Goal: Complete application form: Complete application form

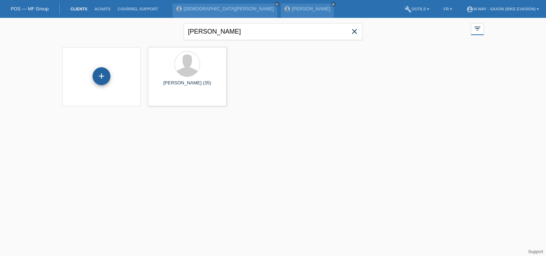
click at [96, 79] on div "+" at bounding box center [102, 76] width 18 height 18
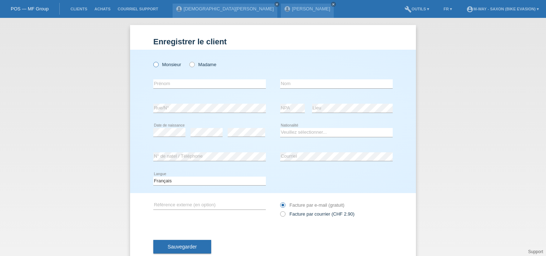
click at [152, 61] on icon at bounding box center [152, 61] width 0 height 0
click at [153, 64] on input "Monsieur" at bounding box center [155, 64] width 5 height 5
radio input "true"
click at [162, 84] on input "text" at bounding box center [209, 83] width 113 height 9
type input "Tanguy"
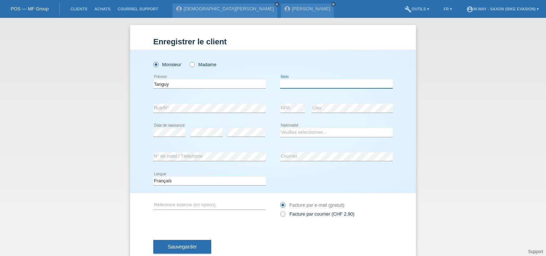
click at [291, 84] on input "text" at bounding box center [336, 83] width 113 height 9
type input "Daigneau"
click at [294, 131] on select "Veuillez sélectionner... Suisse Allemagne Autriche Liechtenstein ------------ A…" at bounding box center [336, 132] width 113 height 9
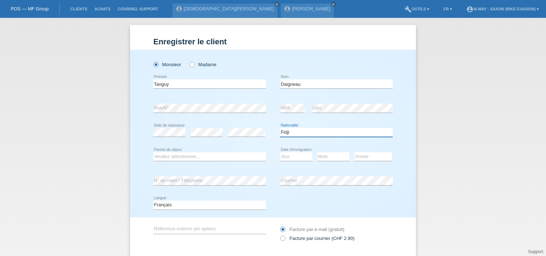
select select "FR"
click at [214, 152] on select "Veuillez sélectionner... C B B - Statut de réfugié Autre" at bounding box center [209, 156] width 113 height 9
select select "C"
click at [153, 152] on select "Veuillez sélectionner... C B B - Statut de réfugié Autre" at bounding box center [209, 156] width 113 height 9
click at [294, 156] on select "Jour 01 02 03 04 05 06 07 08 09 10 11" at bounding box center [296, 156] width 32 height 9
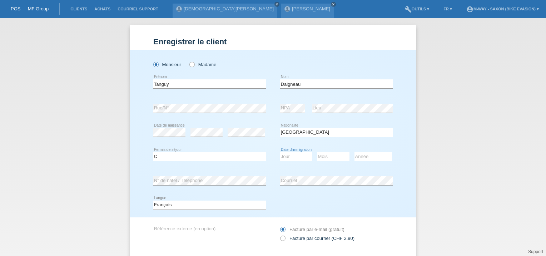
select select "01"
click at [280, 152] on select "Jour 01 02 03 04 05 06 07 08 09 10 11" at bounding box center [296, 156] width 32 height 9
click at [321, 155] on select "Mois 01 02 03 04 05 06 07 08 09 10 11" at bounding box center [333, 156] width 32 height 9
select select "05"
click at [317, 152] on select "Mois 01 02 03 04 05 06 07 08 09 10 11" at bounding box center [333, 156] width 32 height 9
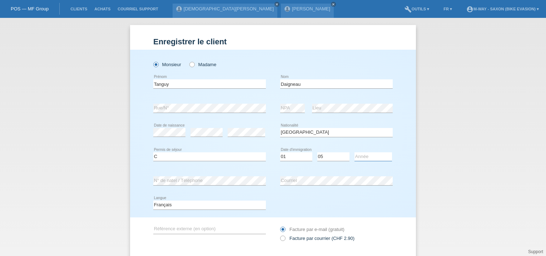
click at [370, 157] on select "Année 2025 2024 2023 2022 2021 2020 2019 2018 2017 2016 2015 2014 2013 2012 201…" at bounding box center [374, 156] width 38 height 9
select select "2019"
click at [355, 152] on select "Année 2025 2024 2023 2022 2021 2020 2019 2018 2017 2016 2015 2014 2013 2012 201…" at bounding box center [374, 156] width 38 height 9
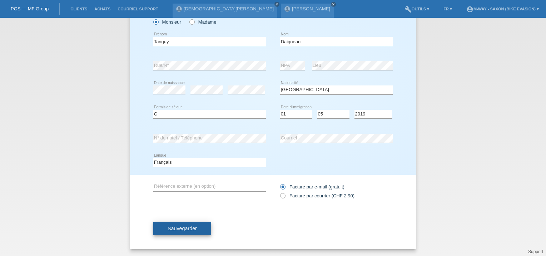
click at [191, 229] on span "Sauvegarder" at bounding box center [182, 229] width 29 height 6
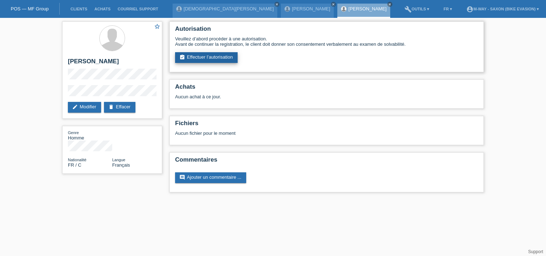
click at [217, 57] on link "assignment_turned_in Effectuer l’autorisation" at bounding box center [206, 57] width 63 height 11
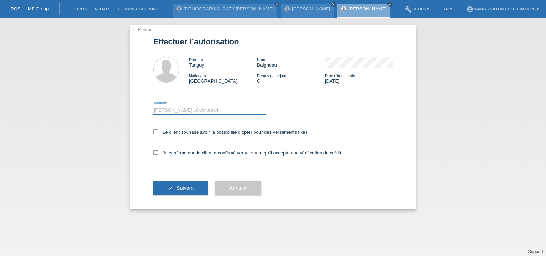
click at [177, 107] on select "Veuillez sélectionner CHF 1.00 - CHF 499.00 CHF 500.00 - CHF 1'999.00 CHF 2'000…" at bounding box center [209, 110] width 113 height 9
select select "3"
click at [153, 106] on select "Veuillez sélectionner CHF 1.00 - CHF 499.00 CHF 500.00 - CHF 1'999.00 CHF 2'000…" at bounding box center [209, 110] width 113 height 9
click at [156, 132] on icon at bounding box center [155, 131] width 5 height 5
click at [156, 132] on input "Le client souhaite avoir la possibilité d’opter pour des versements fixes" at bounding box center [155, 131] width 5 height 5
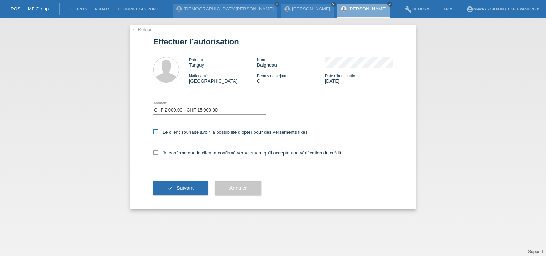
checkbox input "true"
click at [155, 153] on icon at bounding box center [155, 152] width 5 height 5
click at [155, 153] on input "Je confirme que le client a confirmé verbalement qu'il accepte une vérification…" at bounding box center [155, 152] width 5 height 5
checkbox input "true"
click at [187, 185] on button "check Suivant" at bounding box center [180, 188] width 55 height 14
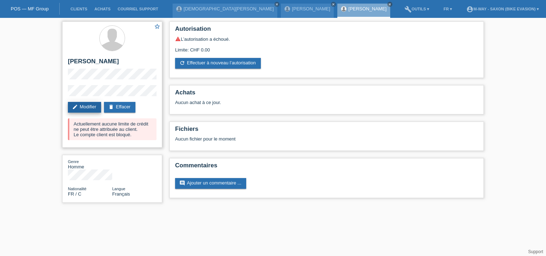
click at [86, 107] on link "edit Modifier" at bounding box center [84, 107] width 33 height 11
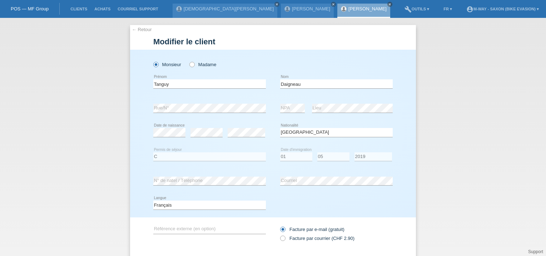
select select "FR"
select select "C"
select select "01"
select select "05"
select select "2019"
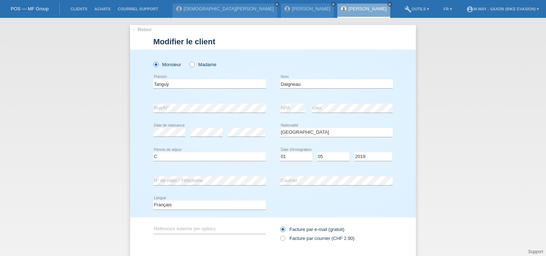
click at [312, 118] on div "error Lieu" at bounding box center [352, 108] width 81 height 24
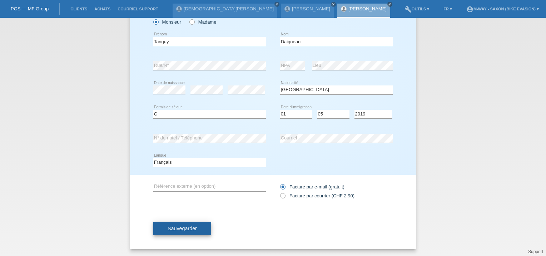
click at [184, 227] on span "Sauvegarder" at bounding box center [182, 229] width 29 height 6
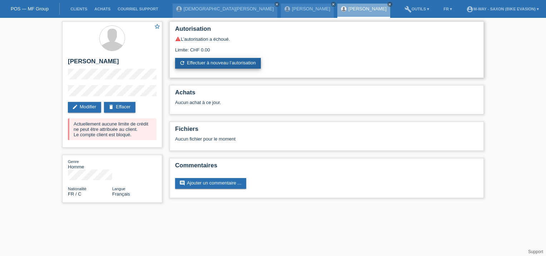
click at [217, 64] on link "refresh Effectuer à nouveau l’autorisation" at bounding box center [218, 63] width 86 height 11
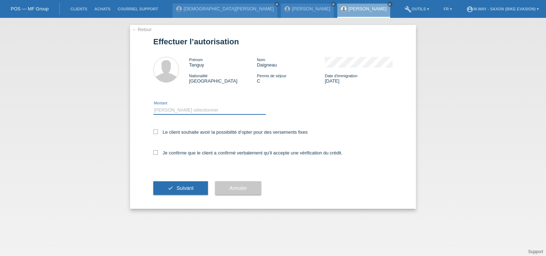
click at [162, 110] on select "Veuillez sélectionner CHF 1.00 - CHF 499.00 CHF 500.00 - CHF 1'999.00 CHF 2'000…" at bounding box center [209, 110] width 113 height 9
select select "3"
click at [153, 106] on select "Veuillez sélectionner CHF 1.00 - CHF 499.00 CHF 500.00 - CHF 1'999.00 CHF 2'000…" at bounding box center [209, 110] width 113 height 9
click at [158, 131] on label "Le client souhaite avoir la possibilité d’opter pour des versements fixes" at bounding box center [230, 131] width 154 height 5
click at [158, 131] on input "Le client souhaite avoir la possibilité d’opter pour des versements fixes" at bounding box center [155, 131] width 5 height 5
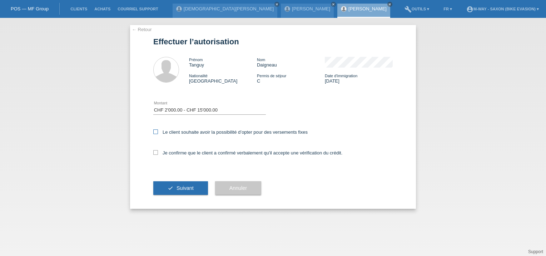
checkbox input "true"
click at [155, 154] on icon at bounding box center [155, 152] width 5 height 5
click at [155, 154] on input "Je confirme que le client a confirmé verbalement qu'il accepte une vérification…" at bounding box center [155, 152] width 5 height 5
checkbox input "true"
click at [167, 187] on button "check Suivant" at bounding box center [180, 188] width 55 height 14
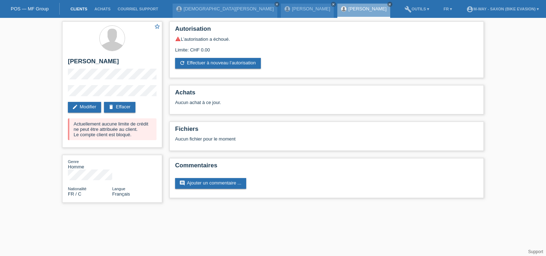
click at [73, 10] on link "Clients" at bounding box center [79, 9] width 24 height 4
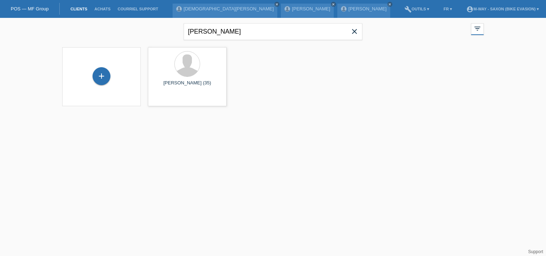
click at [79, 10] on link "Clients" at bounding box center [79, 9] width 24 height 4
